Goal: Obtain resource: Obtain resource

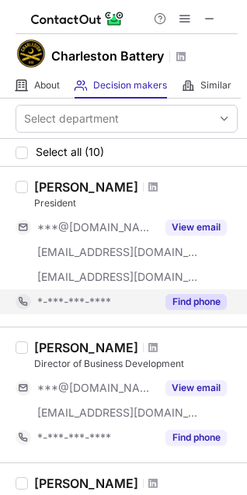
click at [220, 304] on button "Find phone" at bounding box center [195, 302] width 61 height 16
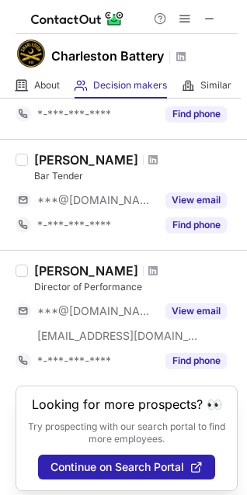
scroll to position [1242, 0]
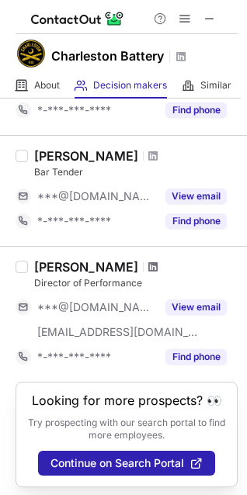
click at [148, 268] on span at bounding box center [152, 267] width 9 height 12
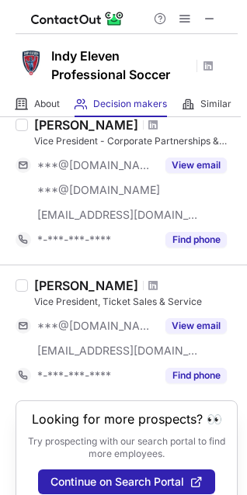
scroll to position [1230, 0]
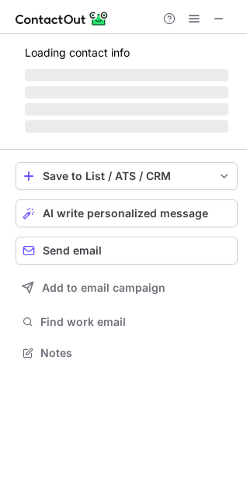
scroll to position [352, 247]
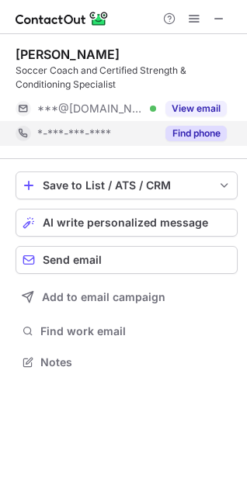
click at [195, 139] on button "Find phone" at bounding box center [195, 134] width 61 height 16
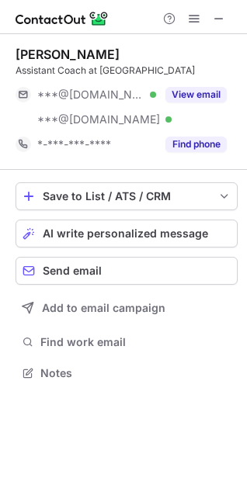
scroll to position [362, 247]
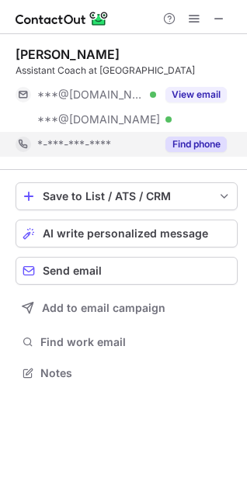
click at [204, 144] on button "Find phone" at bounding box center [195, 145] width 61 height 16
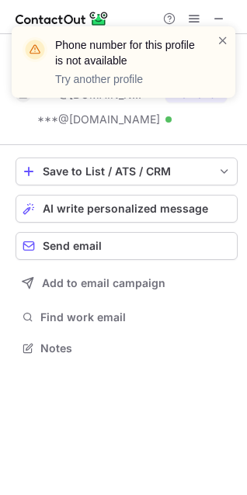
scroll to position [338, 247]
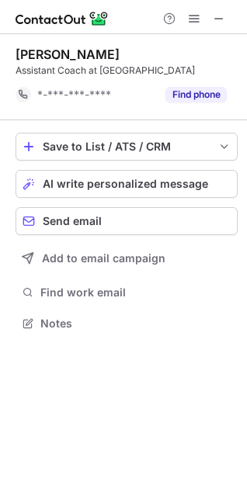
scroll to position [313, 247]
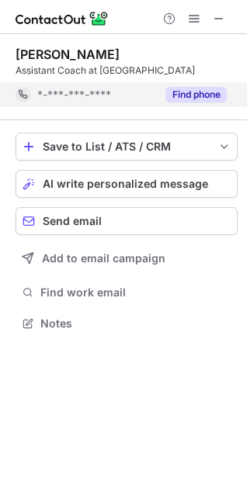
click at [206, 99] on button "Find phone" at bounding box center [195, 95] width 61 height 16
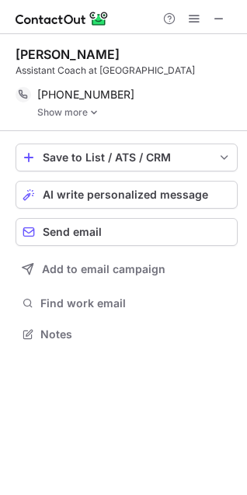
click at [83, 114] on link "Show more" at bounding box center [137, 112] width 200 height 11
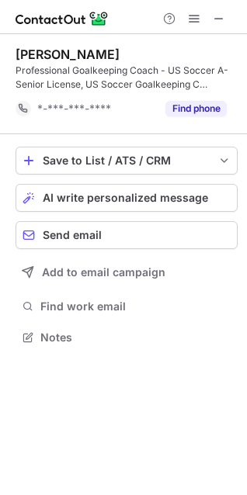
scroll to position [327, 247]
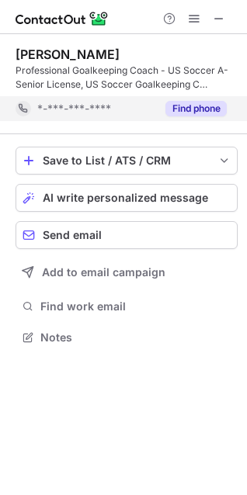
click at [214, 107] on button "Find phone" at bounding box center [195, 109] width 61 height 16
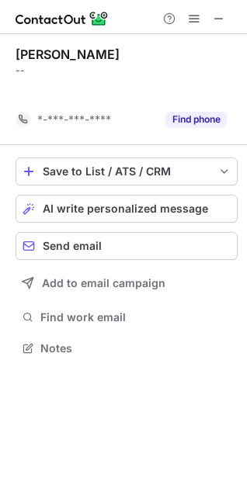
scroll to position [313, 247]
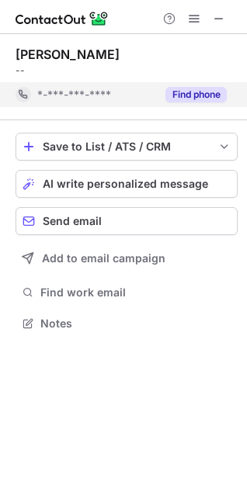
click at [197, 92] on button "Find phone" at bounding box center [195, 95] width 61 height 16
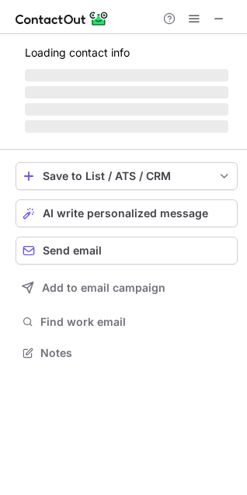
scroll to position [376, 247]
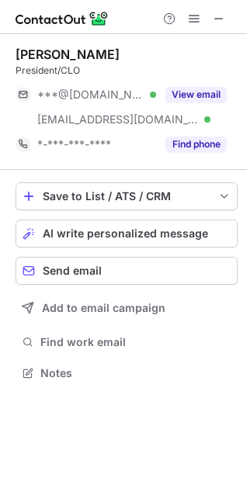
scroll to position [362, 247]
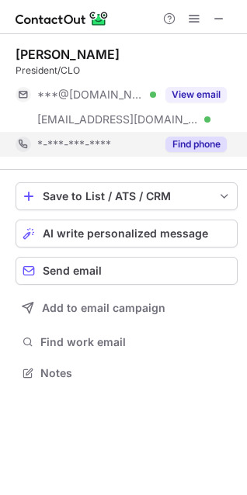
click at [215, 145] on button "Find phone" at bounding box center [195, 145] width 61 height 16
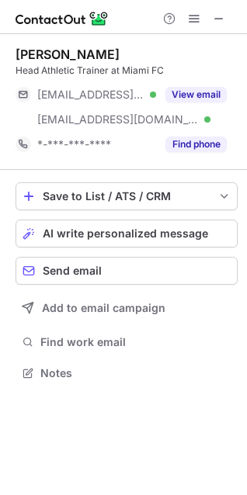
scroll to position [362, 247]
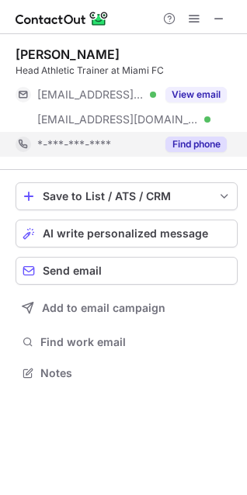
click at [201, 149] on button "Find phone" at bounding box center [195, 145] width 61 height 16
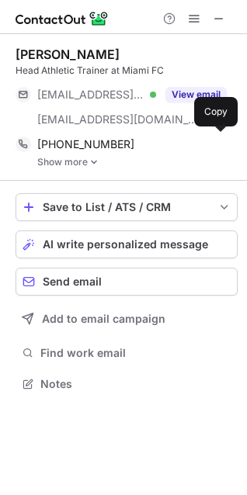
click at [90, 160] on img at bounding box center [93, 162] width 9 height 11
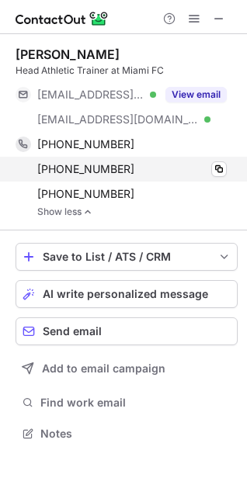
scroll to position [423, 247]
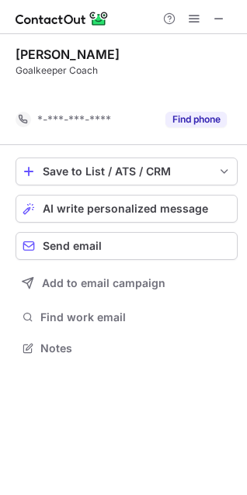
scroll to position [313, 247]
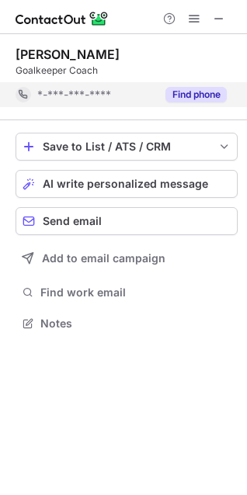
click at [205, 99] on button "Find phone" at bounding box center [195, 95] width 61 height 16
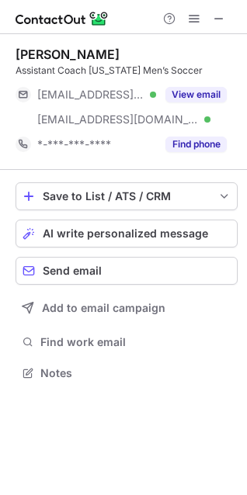
scroll to position [362, 247]
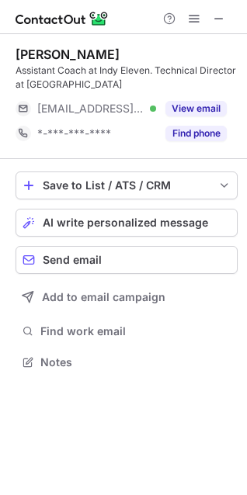
scroll to position [352, 247]
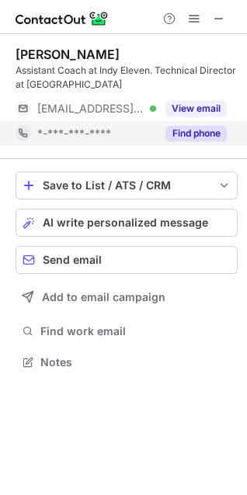
click at [207, 127] on button "Find phone" at bounding box center [195, 134] width 61 height 16
